Goal: Task Accomplishment & Management: Use online tool/utility

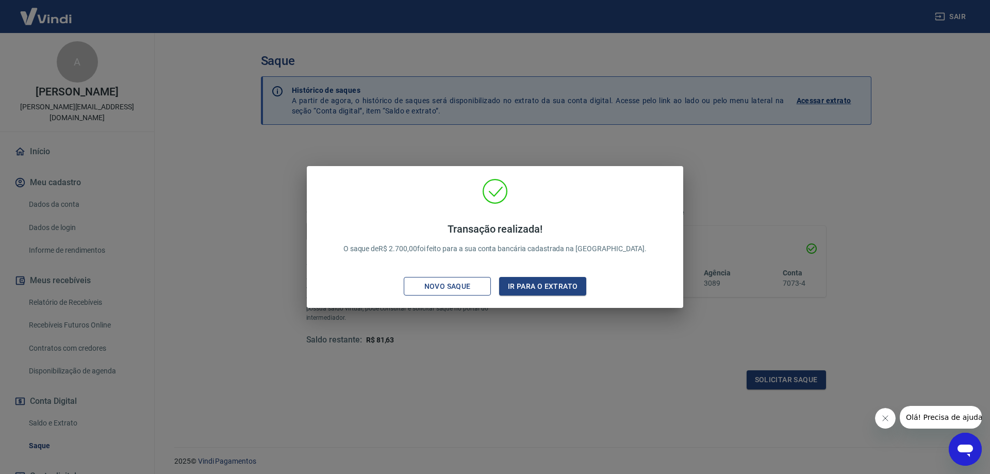
click at [460, 281] on div "Novo saque" at bounding box center [447, 286] width 71 height 13
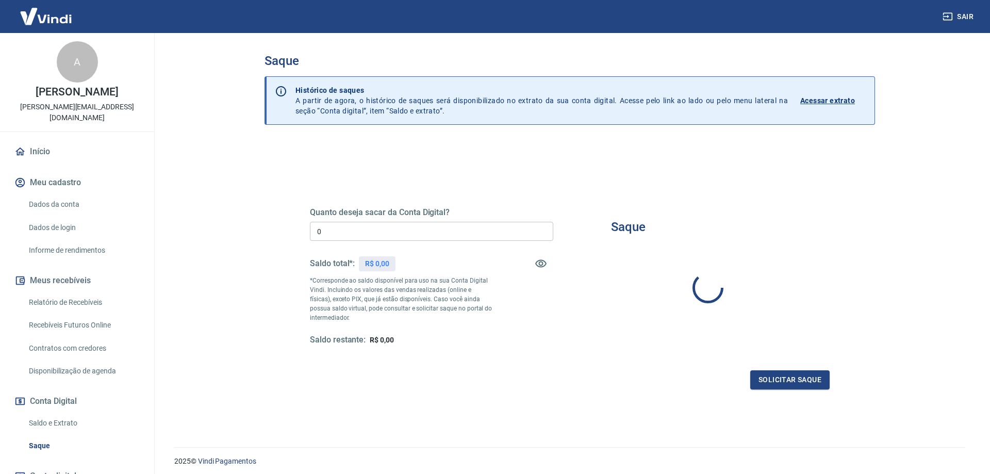
type input "R$ 0,00"
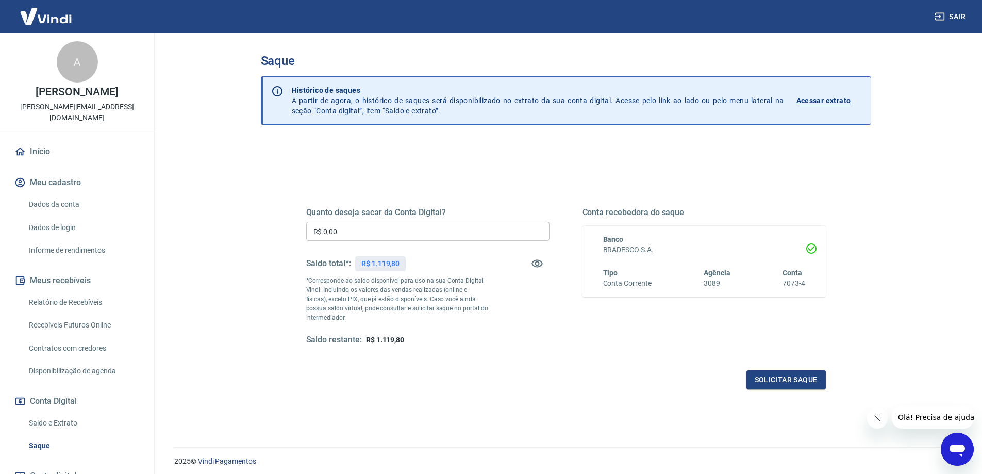
click at [332, 237] on input "R$ 0,00" at bounding box center [427, 231] width 243 height 19
